Goal: Task Accomplishment & Management: Manage account settings

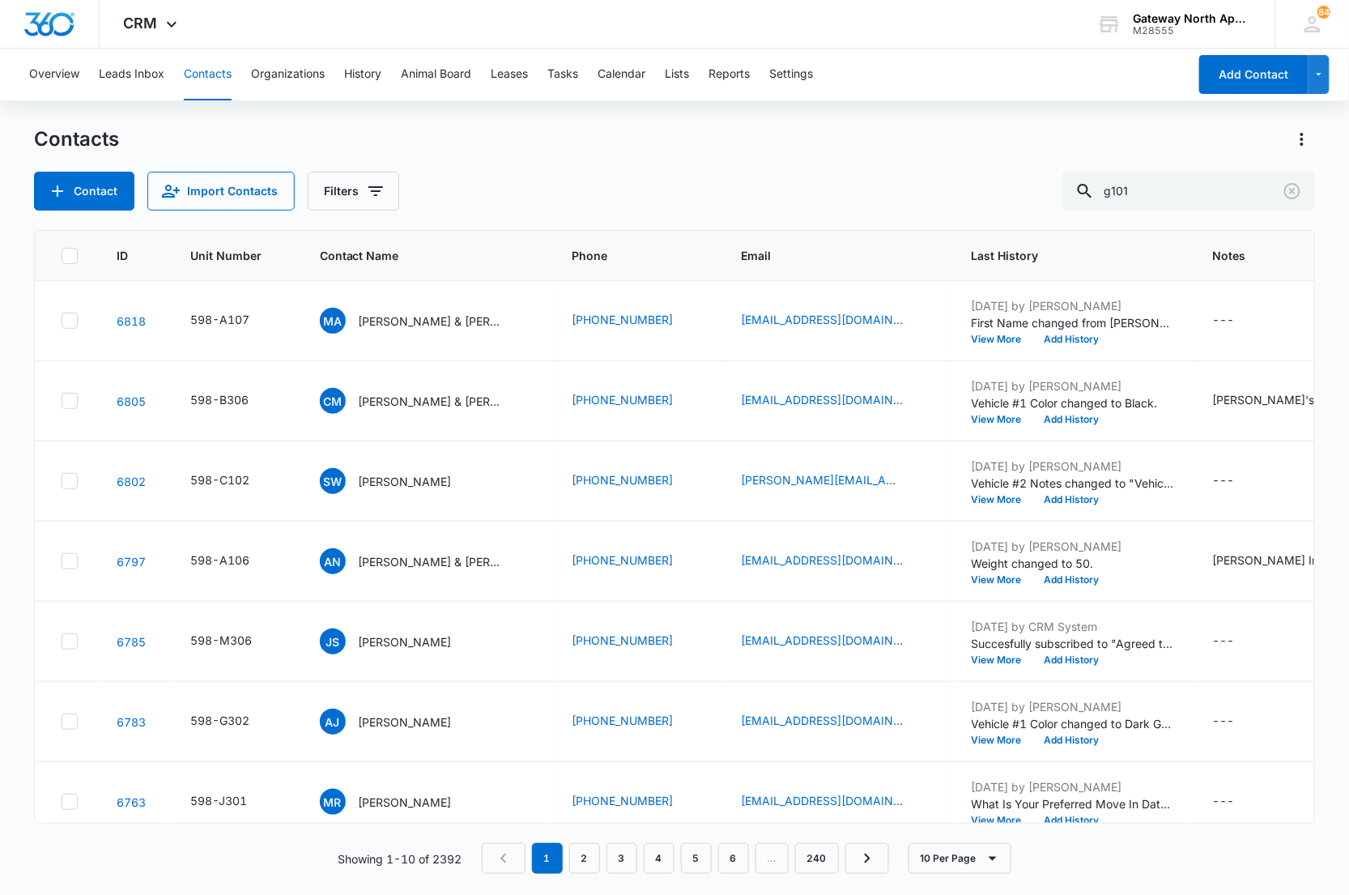
type input "g101"
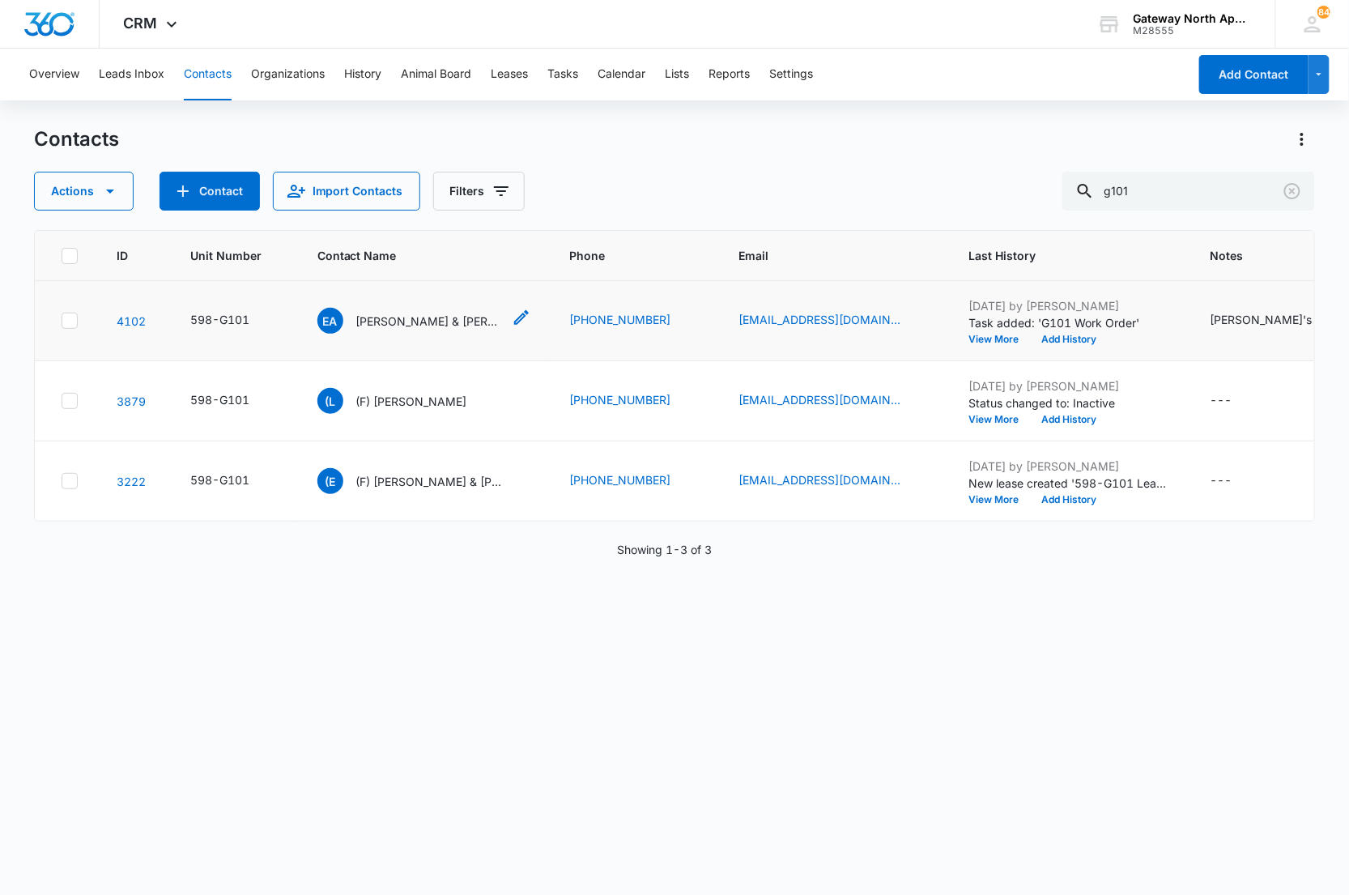
click at [392, 320] on p "[PERSON_NAME] & [PERSON_NAME]" at bounding box center [429, 321] width 146 height 17
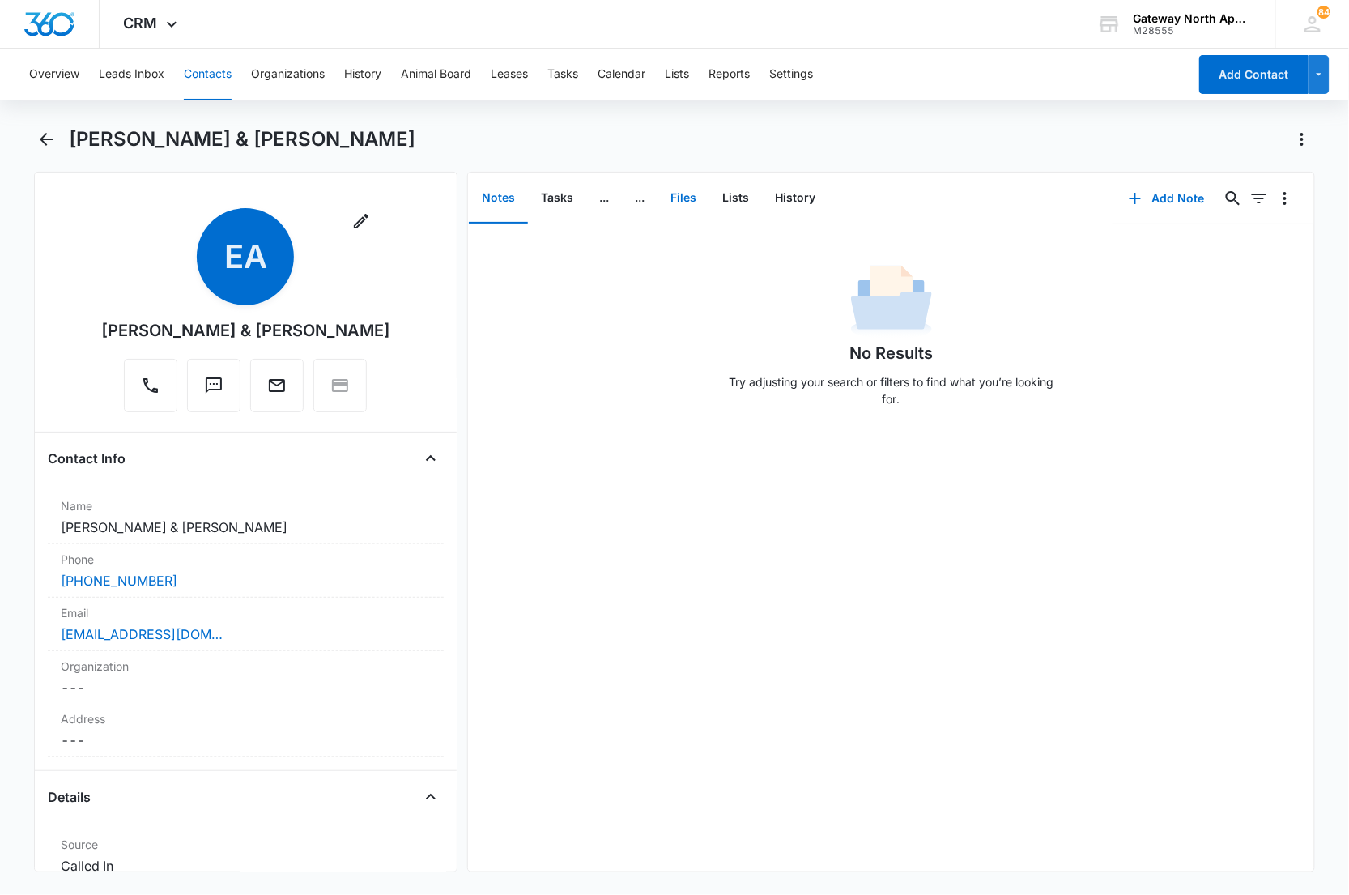
click at [692, 184] on button "Files" at bounding box center [684, 198] width 52 height 50
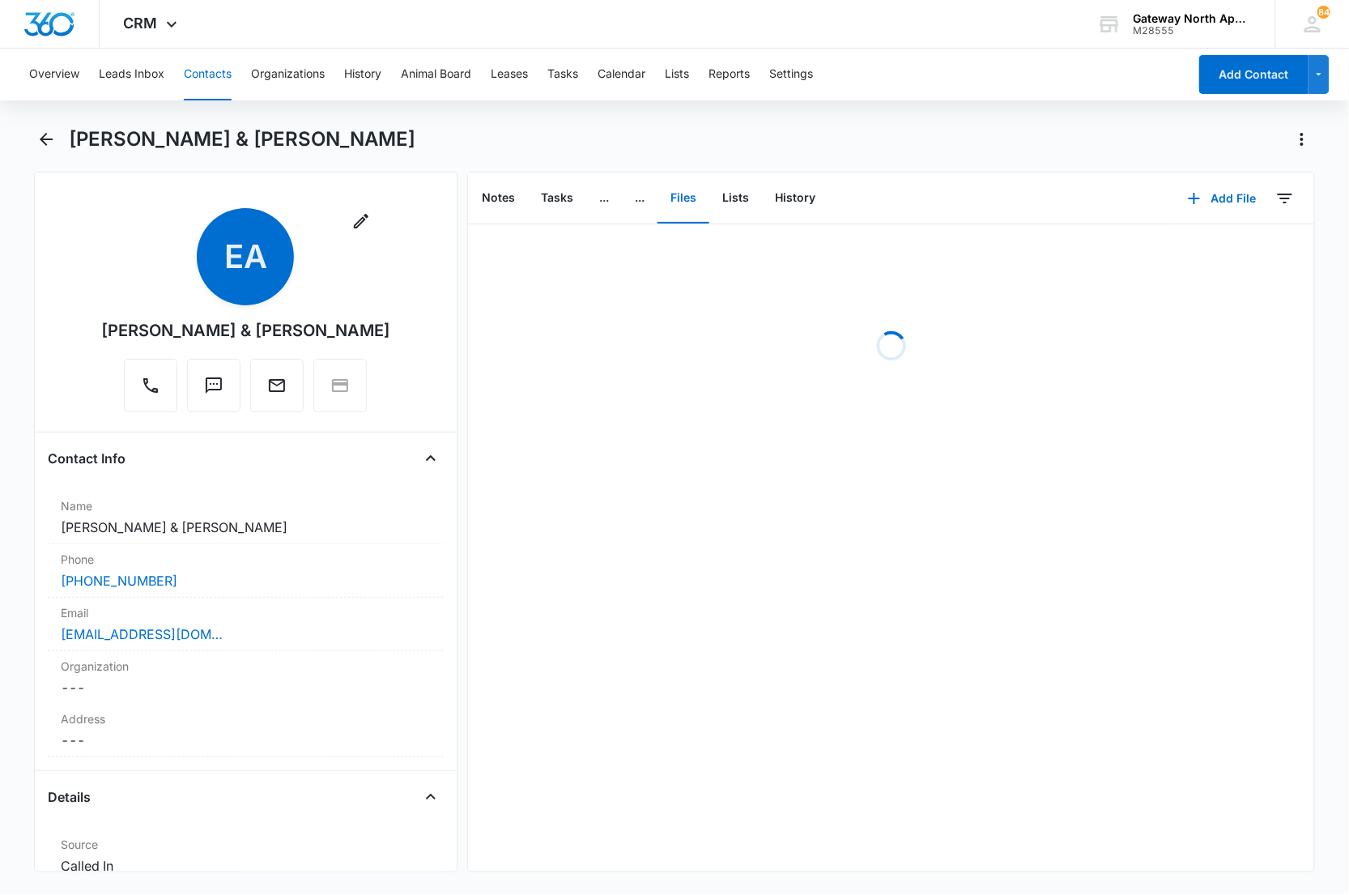
click at [641, 317] on div "Loading" at bounding box center [891, 345] width 846 height 243
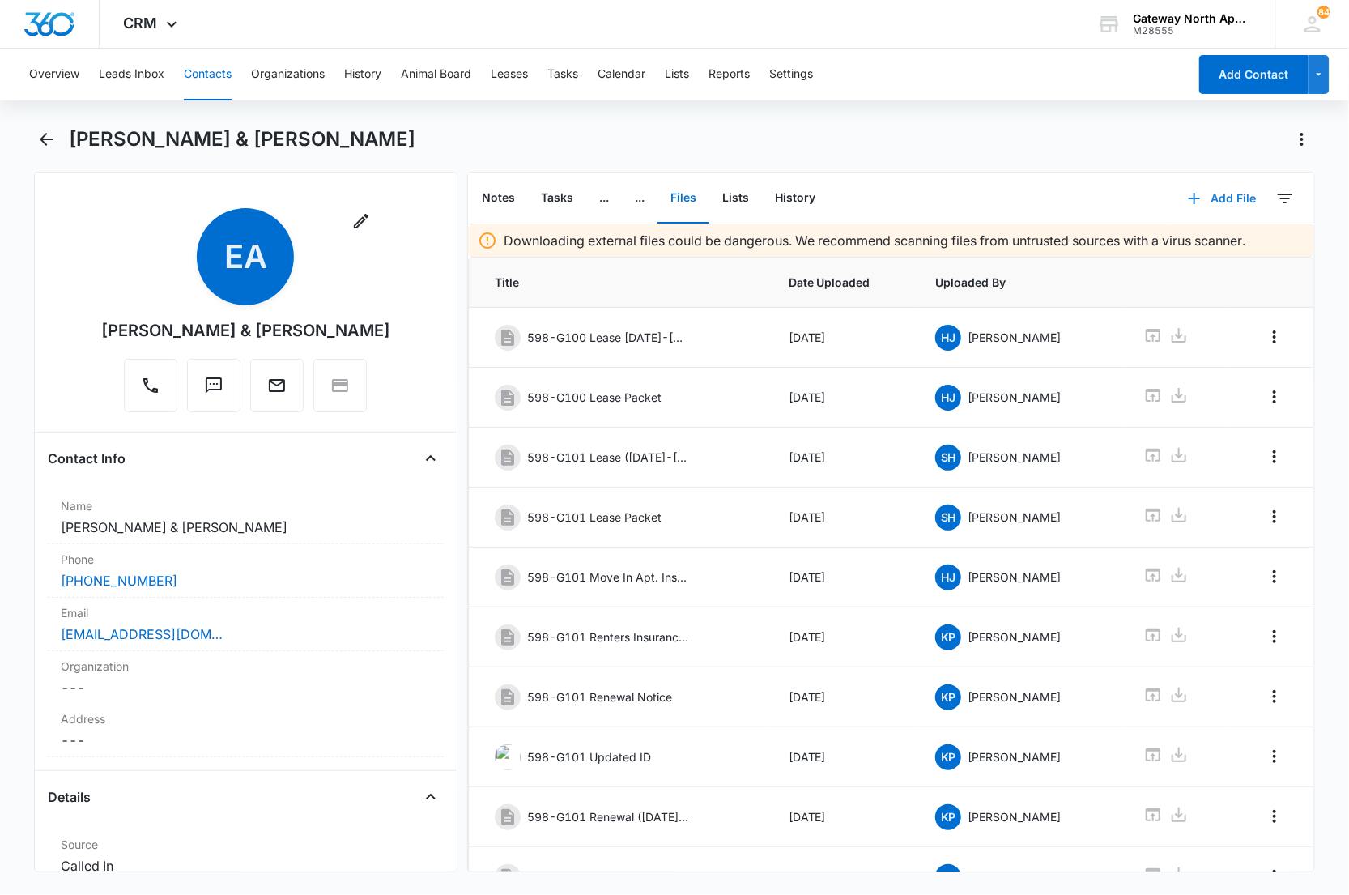
click at [1199, 186] on button "Add File" at bounding box center [1222, 198] width 100 height 39
click at [1202, 244] on div "Upload Files" at bounding box center [1200, 249] width 65 height 11
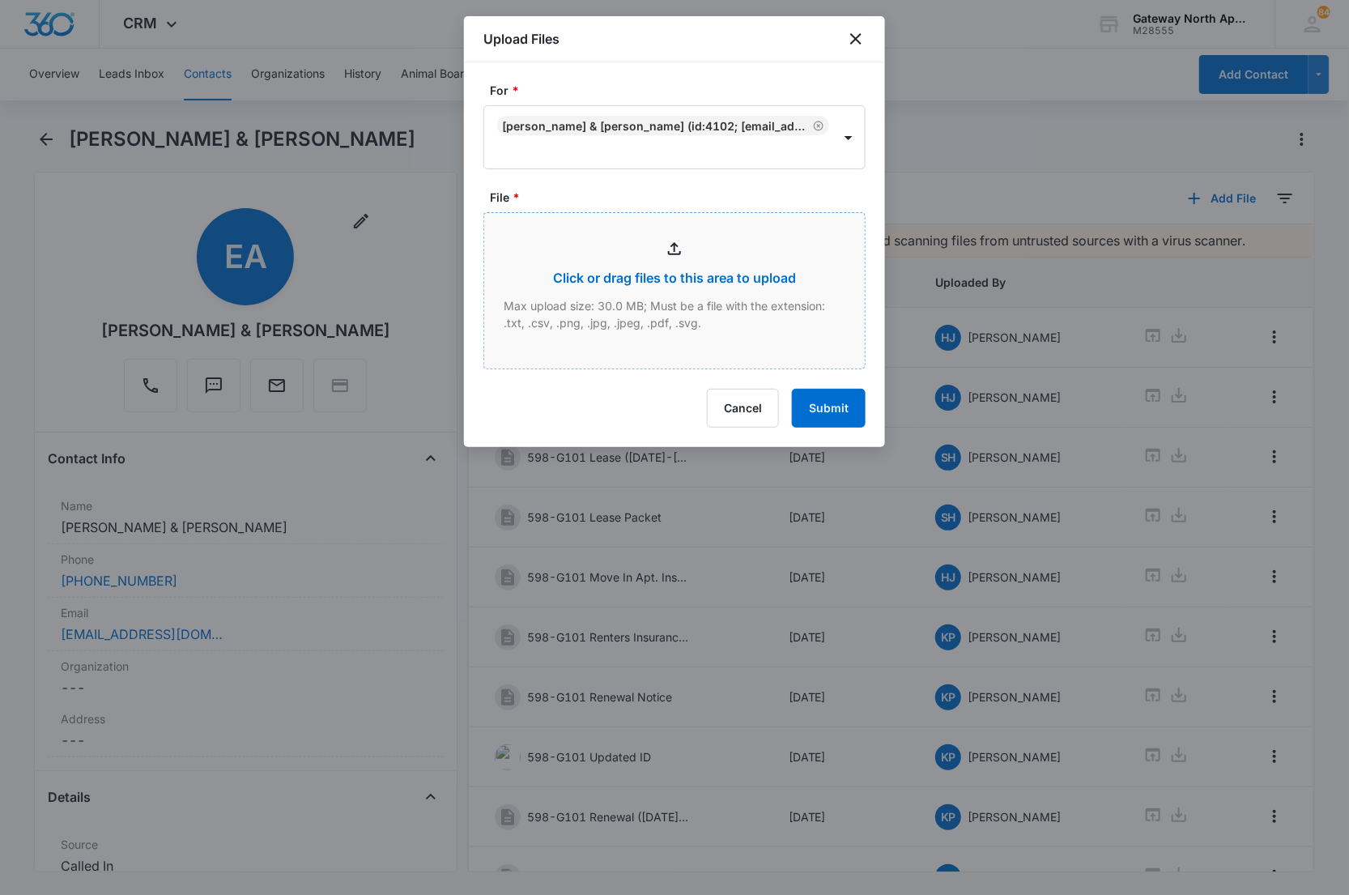
type input "C:\fakepath\G101_08122025163753.pdf"
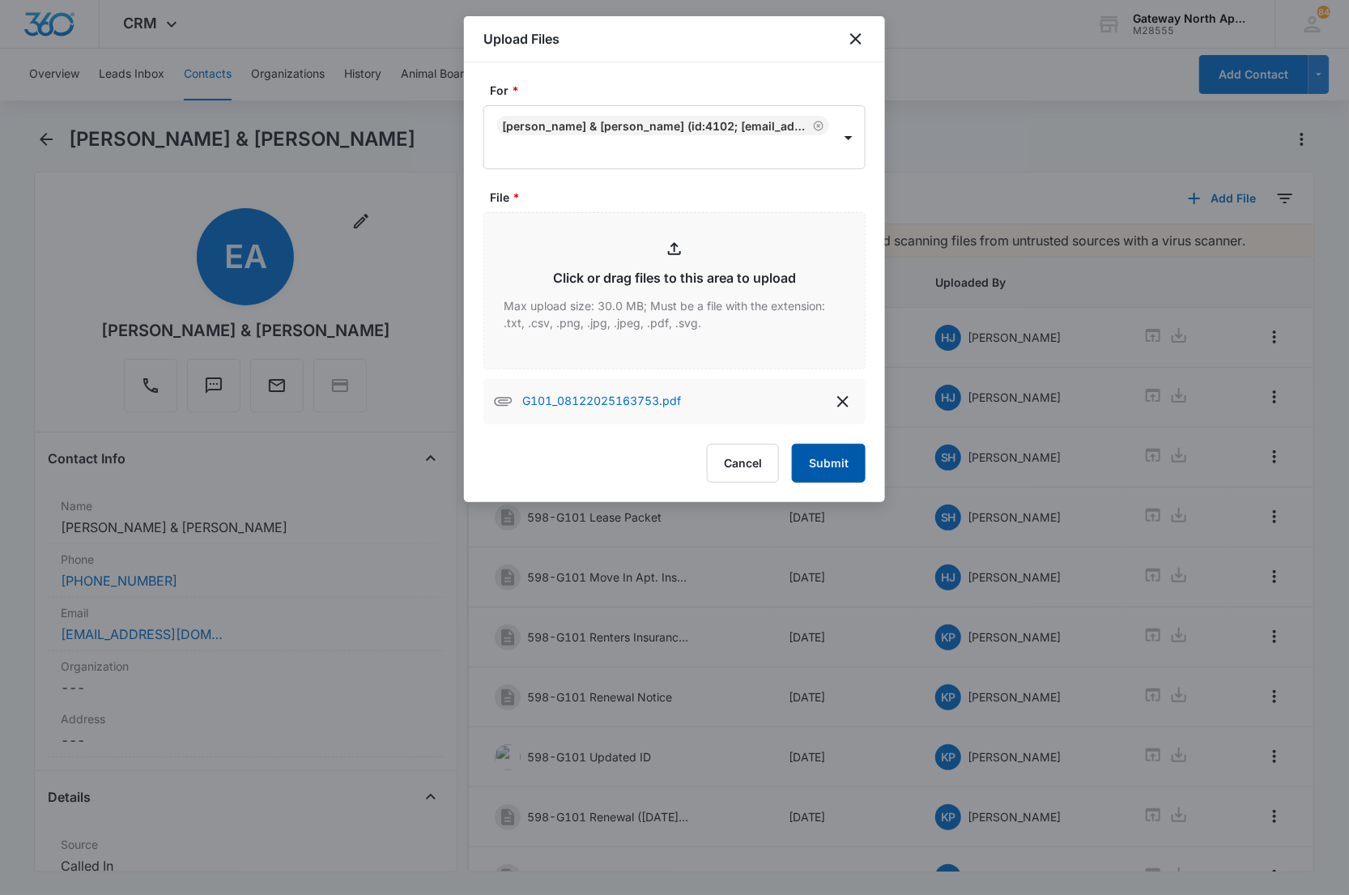
click at [815, 466] on button "Submit" at bounding box center [829, 463] width 74 height 39
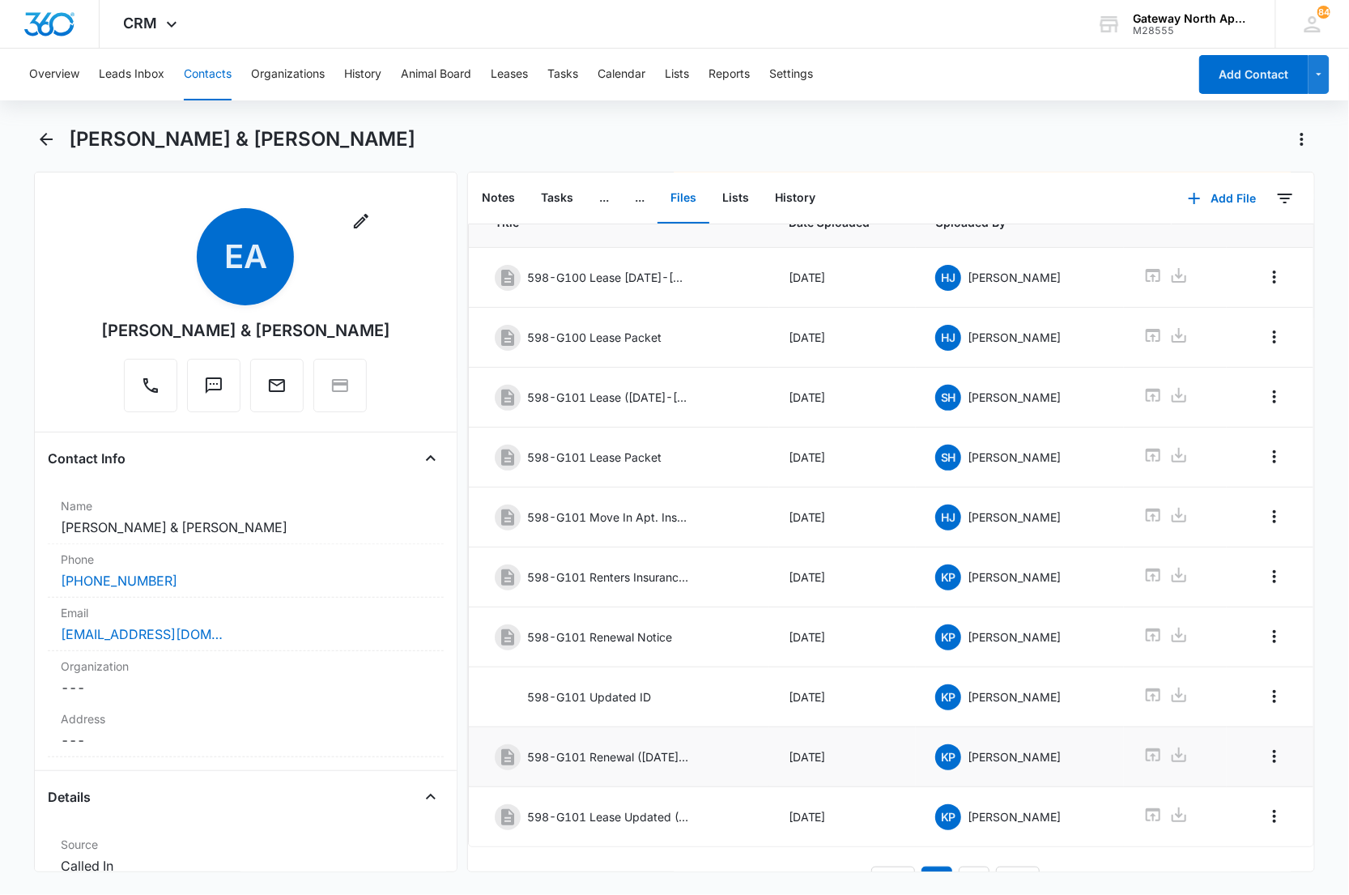
scroll to position [112, 0]
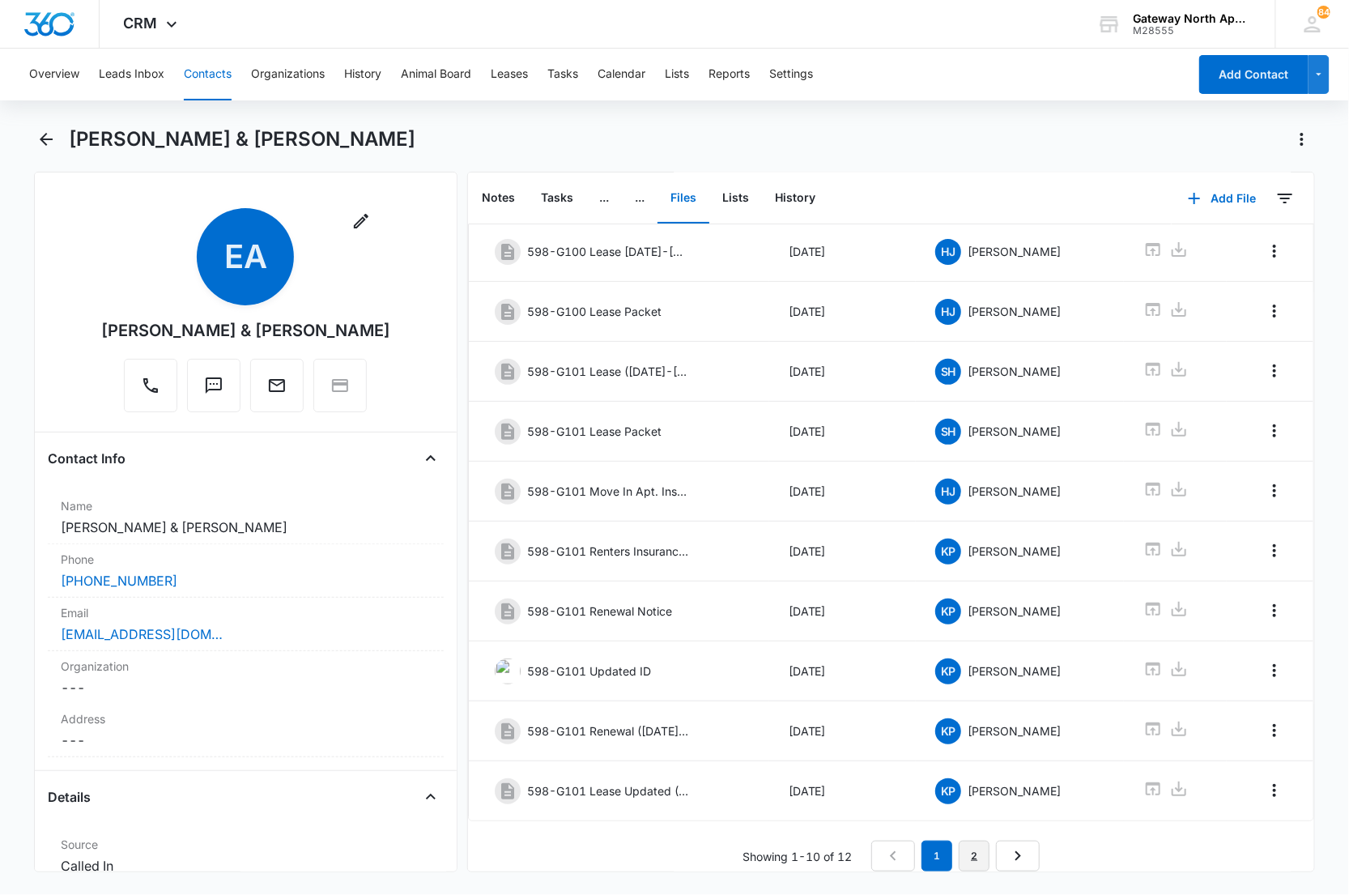
click at [966, 856] on link "2" at bounding box center [974, 856] width 31 height 31
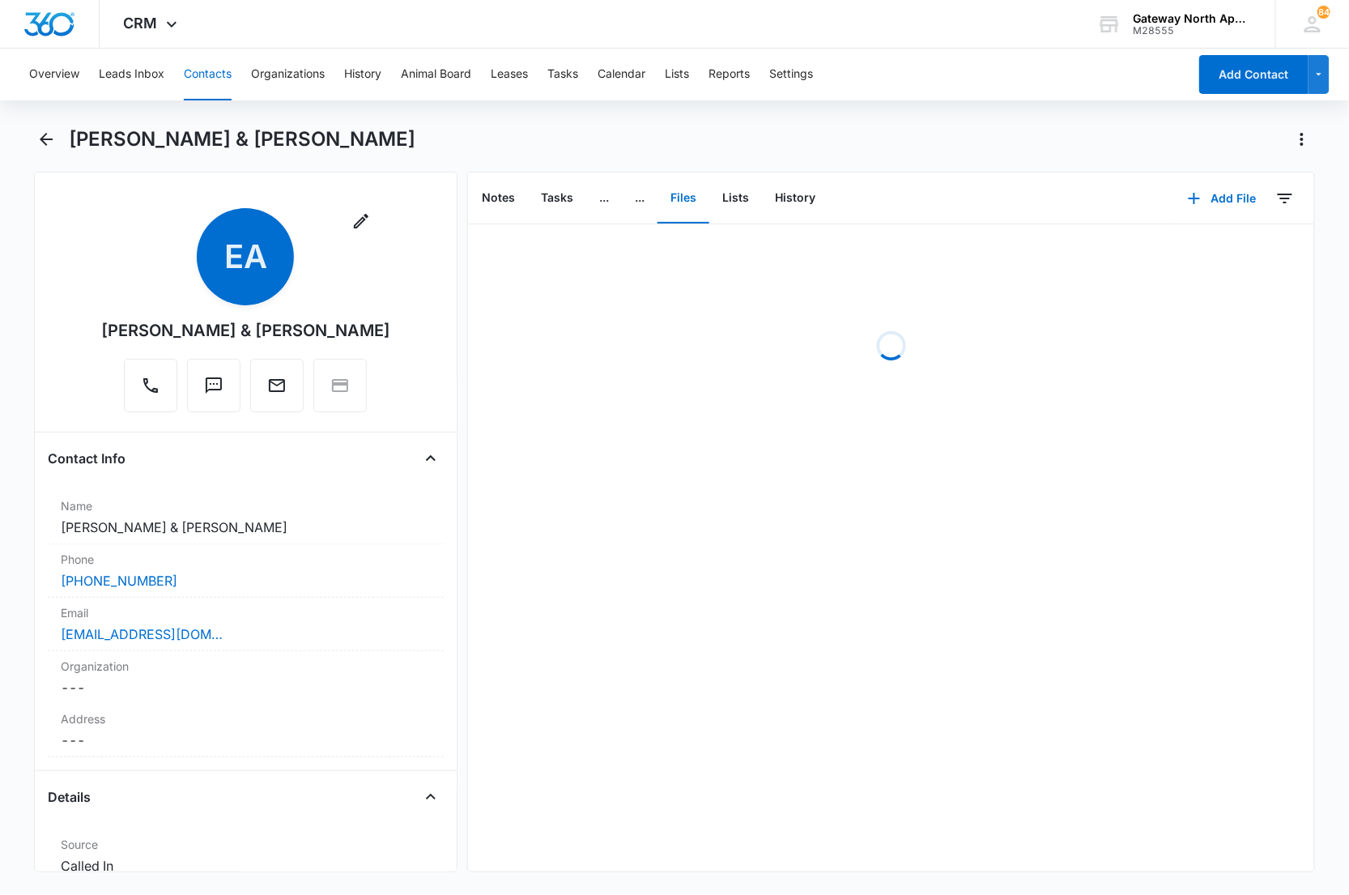
scroll to position [0, 0]
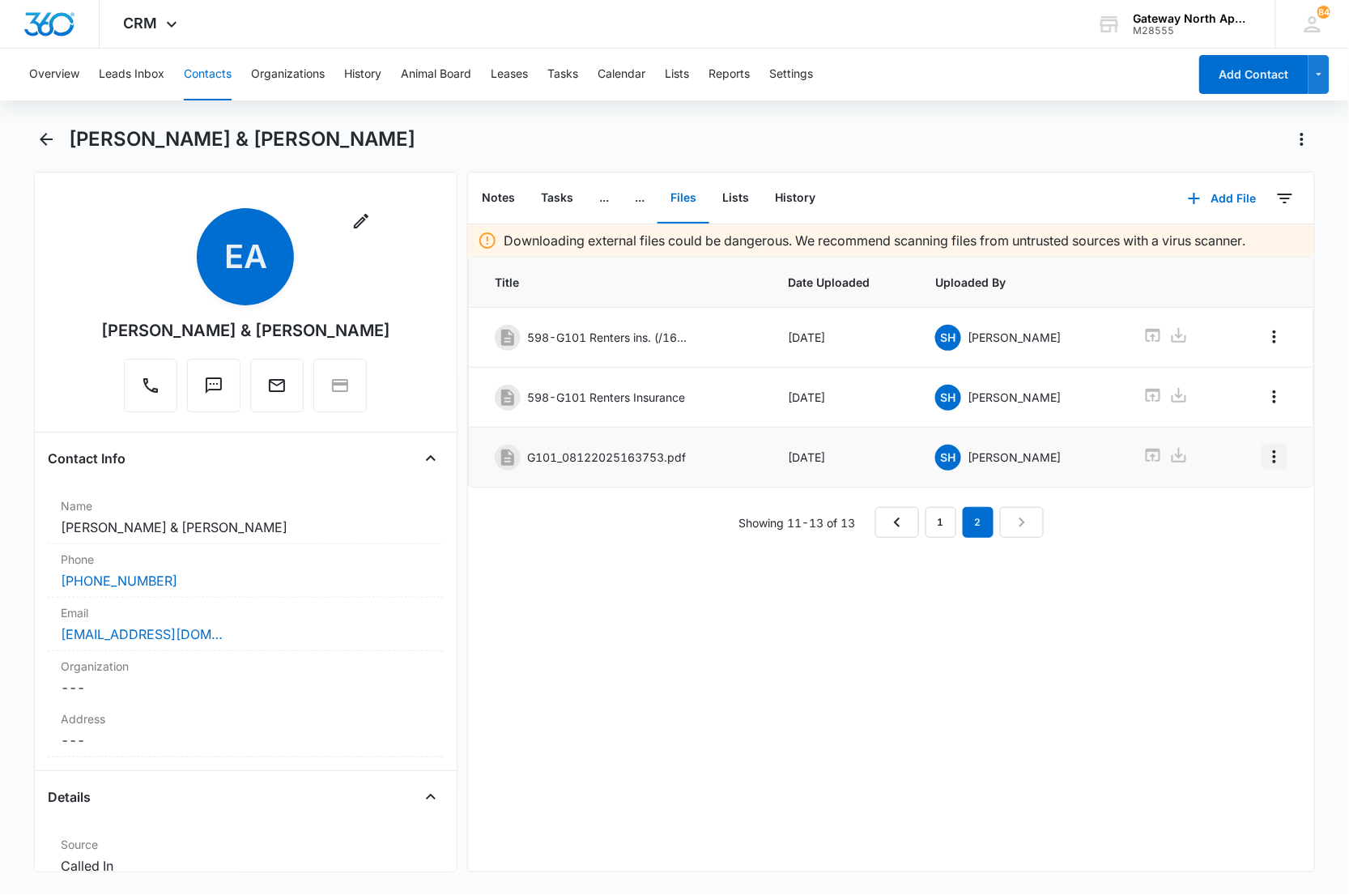
click at [1265, 462] on icon "Overflow Menu" at bounding box center [1274, 456] width 19 height 19
click at [1217, 499] on div "Edit" at bounding box center [1218, 504] width 34 height 11
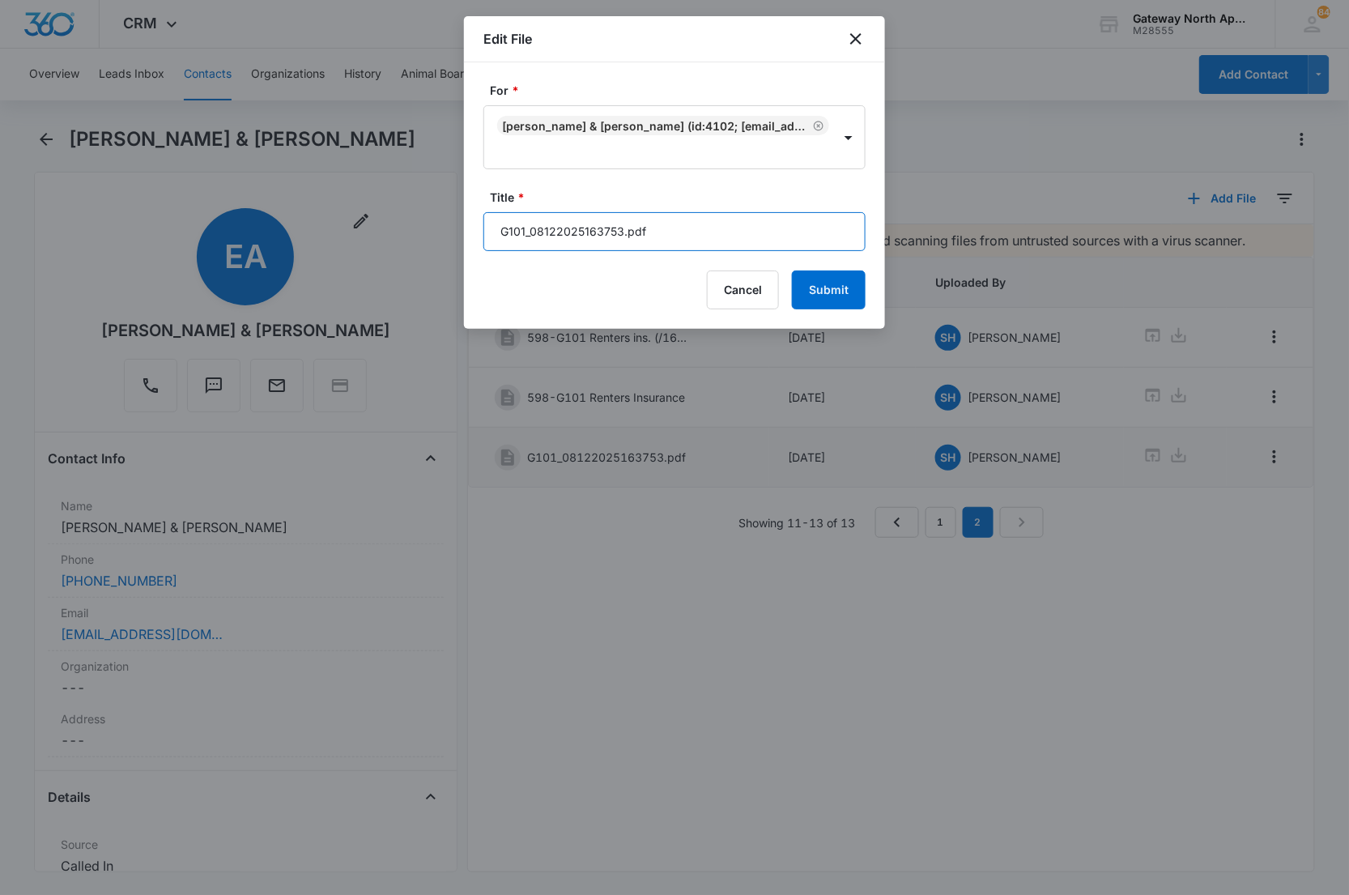
drag, startPoint x: 726, startPoint y: 255, endPoint x: 424, endPoint y: 244, distance: 301.5
click at [424, 244] on body "CRM Apps Reputation Websites Forms CRM Email Social Content Ads Intelligence Fi…" at bounding box center [674, 447] width 1349 height 895
type input "598-G101 Renewal ([DATE]-[DATE])"
click at [792, 270] on button "Submit" at bounding box center [829, 289] width 74 height 39
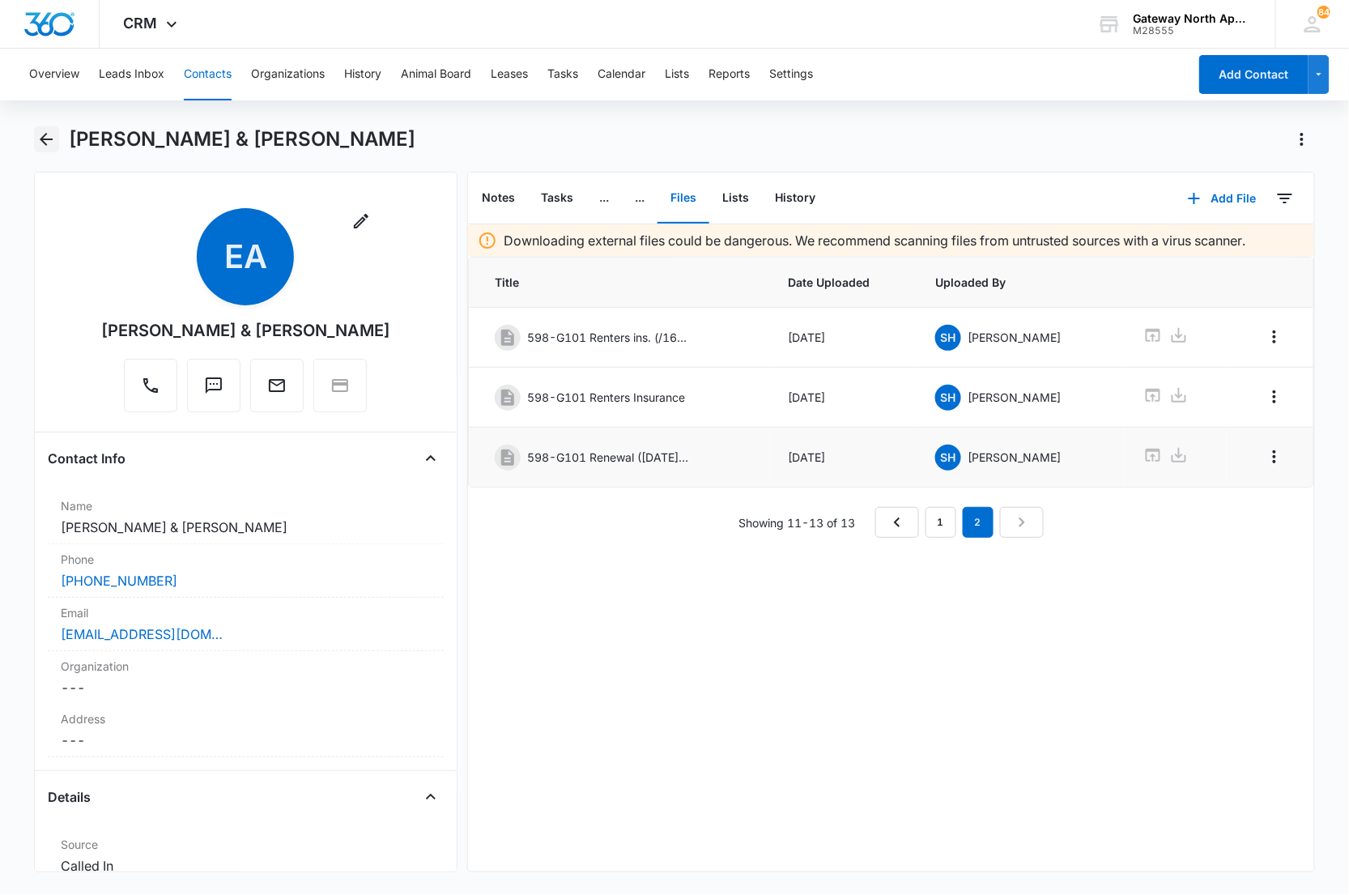
click at [52, 133] on icon "Back" at bounding box center [45, 139] width 19 height 19
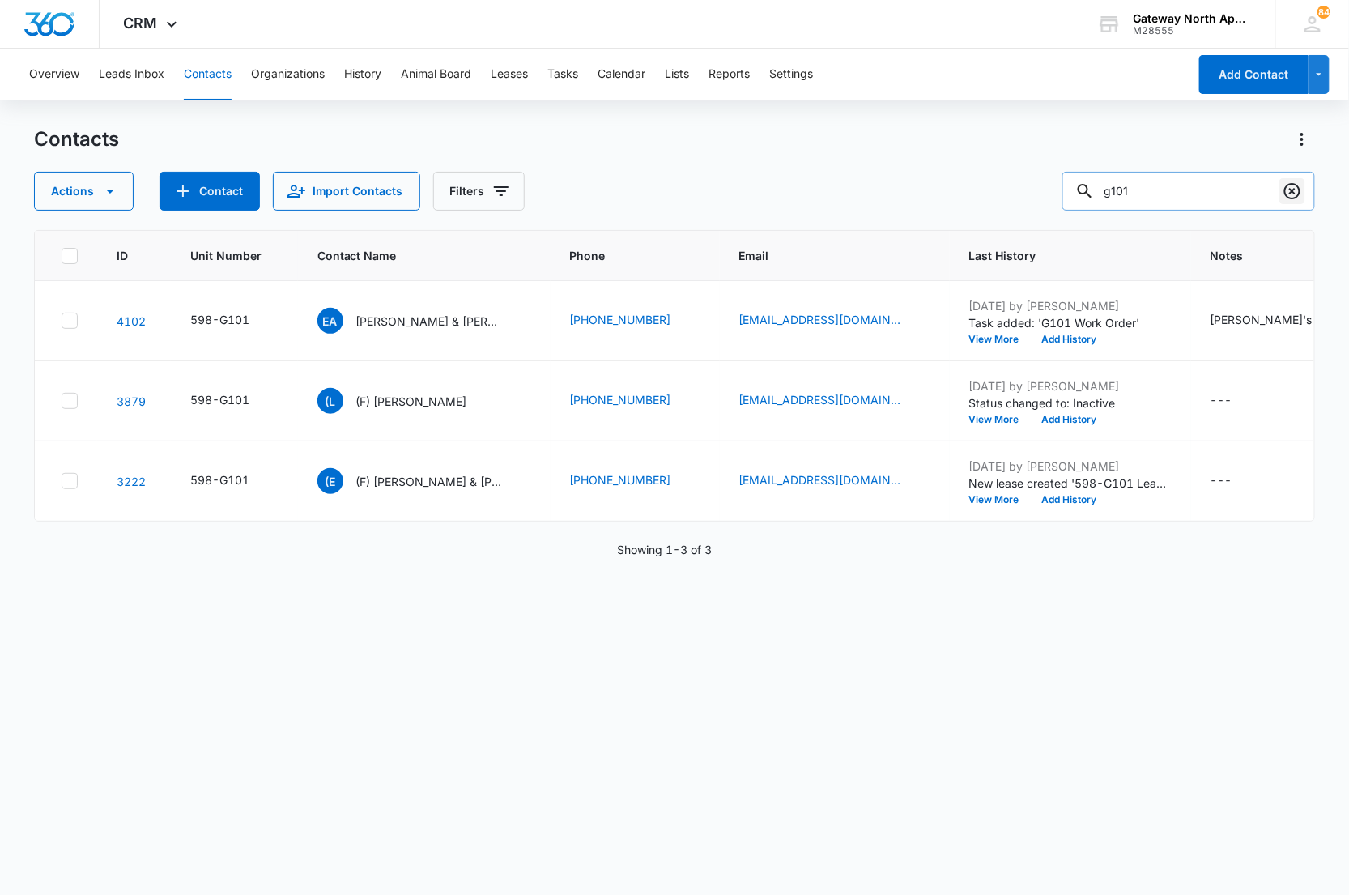
click at [1301, 196] on icon "Clear" at bounding box center [1292, 190] width 19 height 19
